Goal: Find specific page/section: Find specific page/section

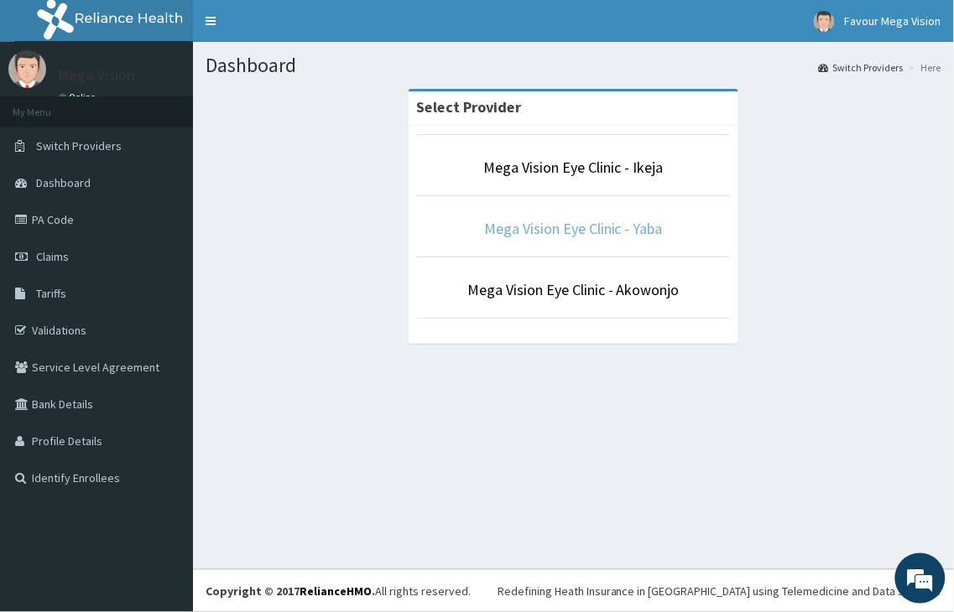
click at [580, 228] on link "Mega Vision Eye Clinic - Yaba" at bounding box center [573, 228] width 179 height 19
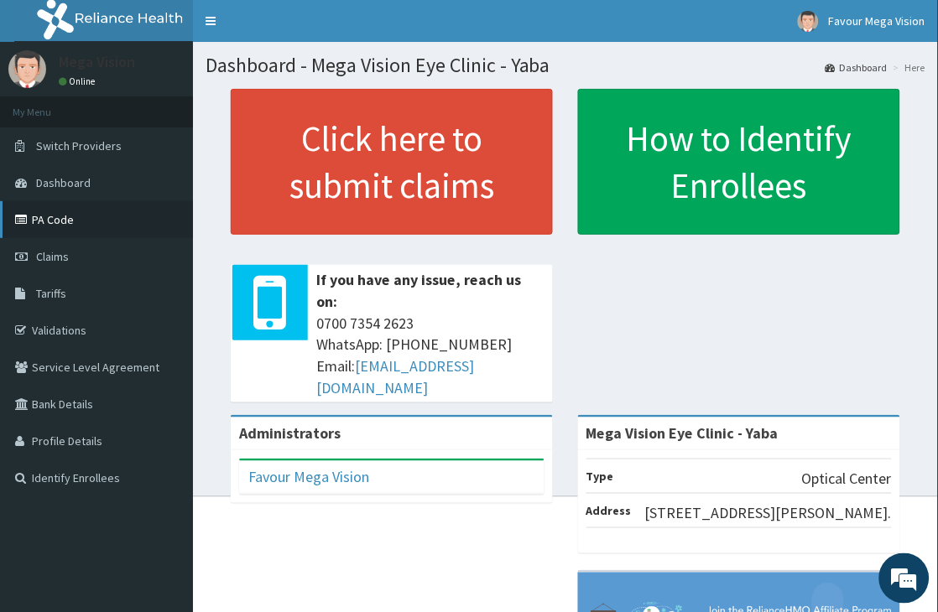
click at [105, 219] on link "PA Code" at bounding box center [96, 219] width 193 height 37
